Goal: Check status: Check status

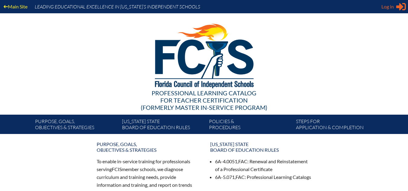
type input "[EMAIL_ADDRESS][DOMAIN_NAME]"
click at [390, 8] on span "Log in" at bounding box center [388, 6] width 12 height 7
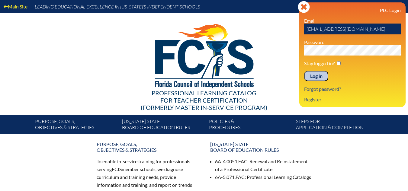
click at [315, 76] on input "Log in" at bounding box center [316, 76] width 24 height 10
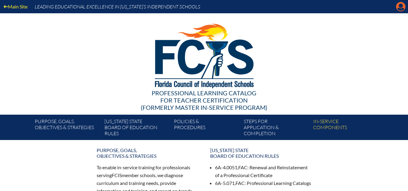
click at [398, 9] on icon "Manage account" at bounding box center [401, 7] width 10 height 10
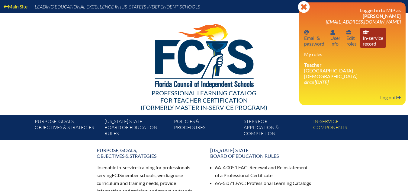
click at [368, 41] on link "In-service record In-service record" at bounding box center [373, 38] width 25 height 20
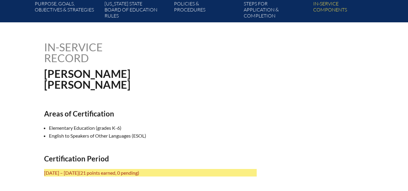
scroll to position [88, 0]
